Goal: Find specific page/section: Find specific page/section

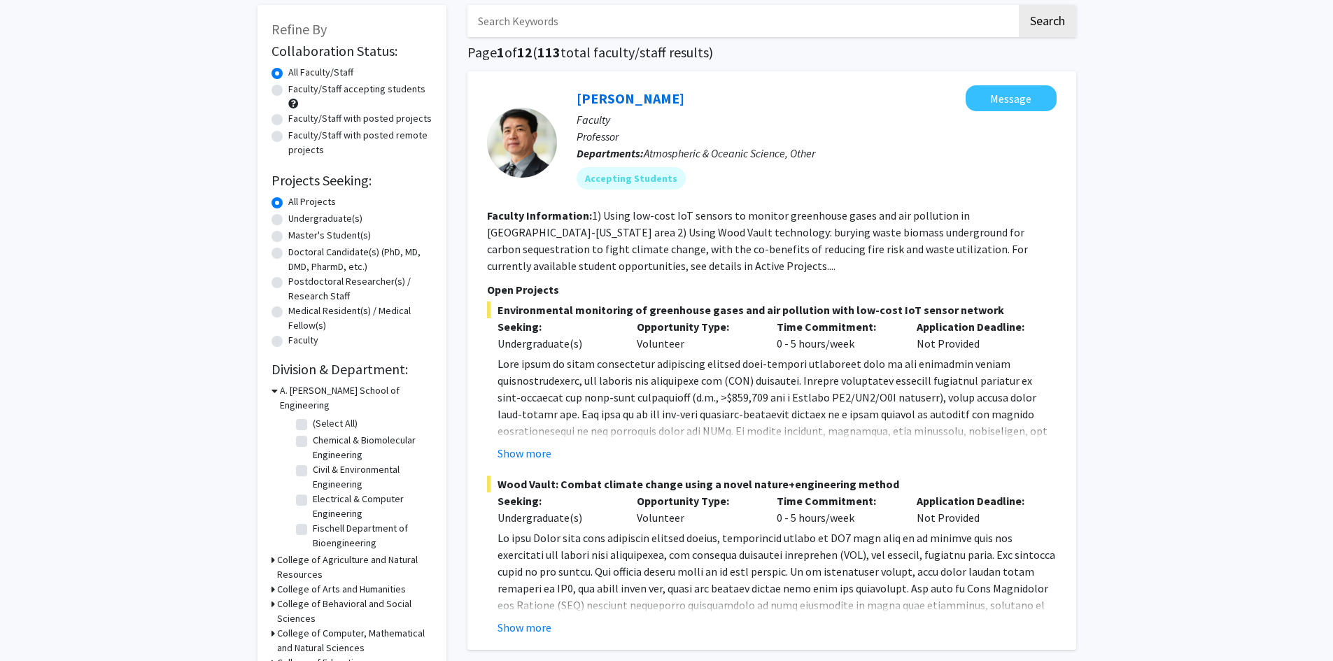
scroll to position [64, 0]
click at [313, 457] on label "Fischell Department of Bioengineering" at bounding box center [371, 471] width 116 height 29
click at [313, 457] on input "Fischell Department of Bioengineering" at bounding box center [317, 461] width 9 height 9
checkbox input "true"
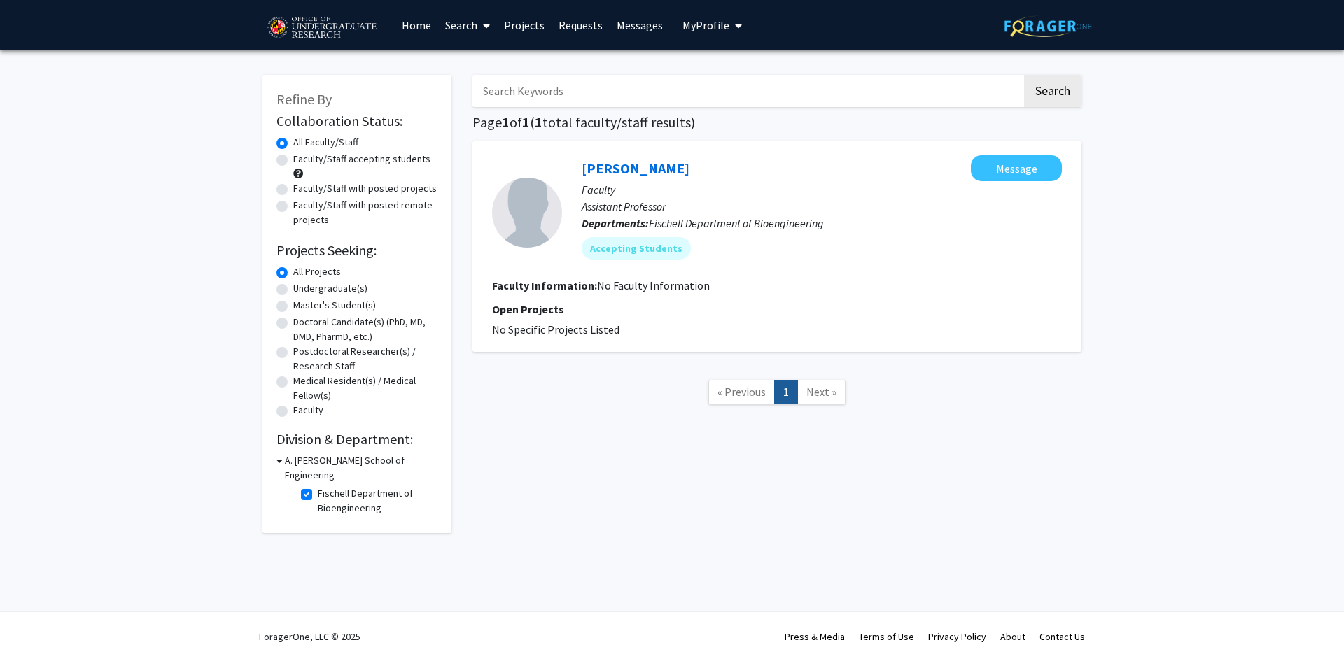
click at [318, 486] on label "Fischell Department of Bioengineering" at bounding box center [376, 500] width 116 height 29
click at [318, 486] on input "Fischell Department of Bioengineering" at bounding box center [322, 490] width 9 height 9
checkbox input "false"
